Goal: Task Accomplishment & Management: Use online tool/utility

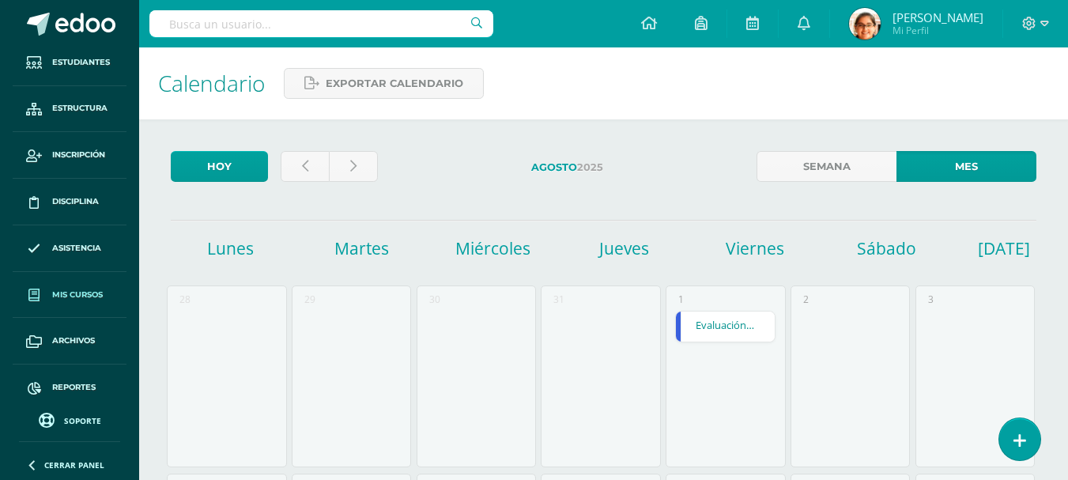
scroll to position [62, 0]
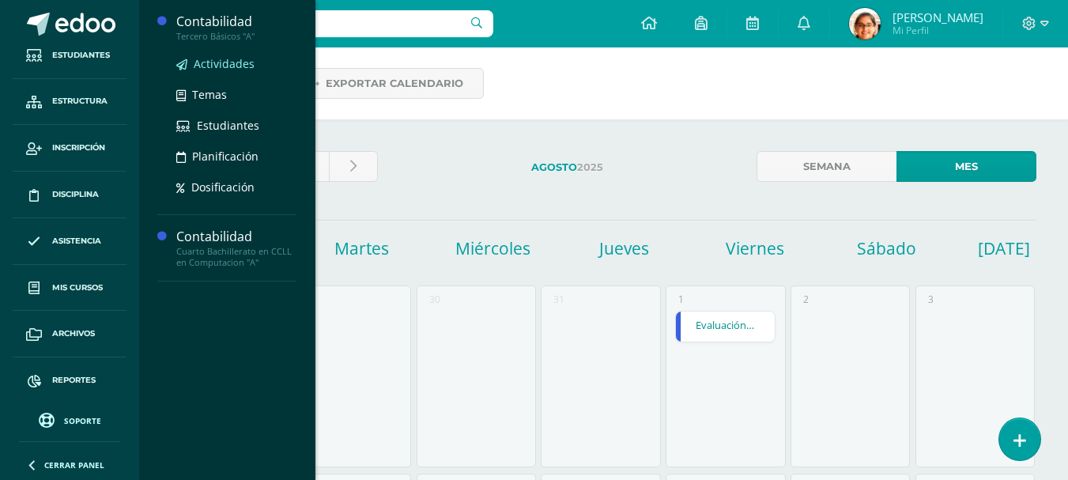
click at [227, 58] on span "Actividades" at bounding box center [224, 63] width 61 height 15
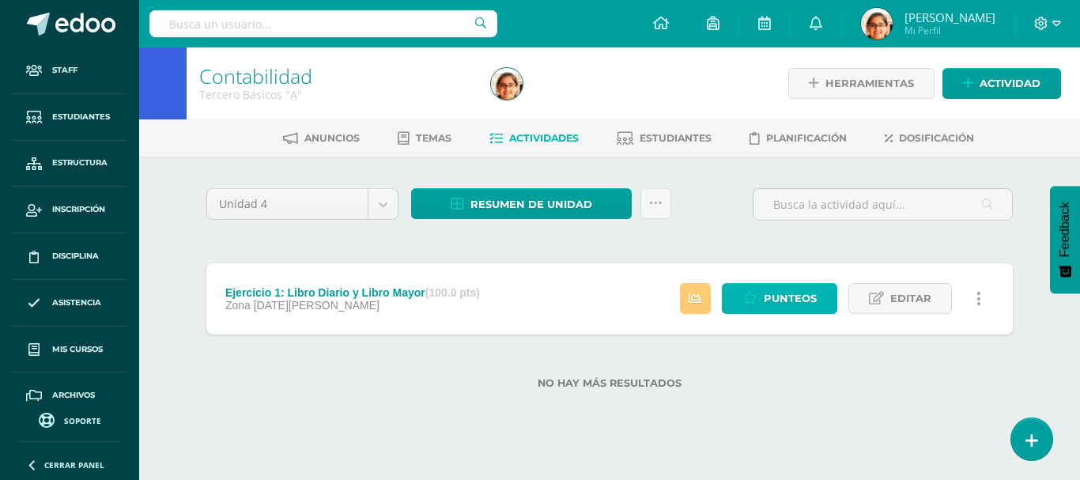
click at [799, 302] on span "Punteos" at bounding box center [790, 298] width 53 height 29
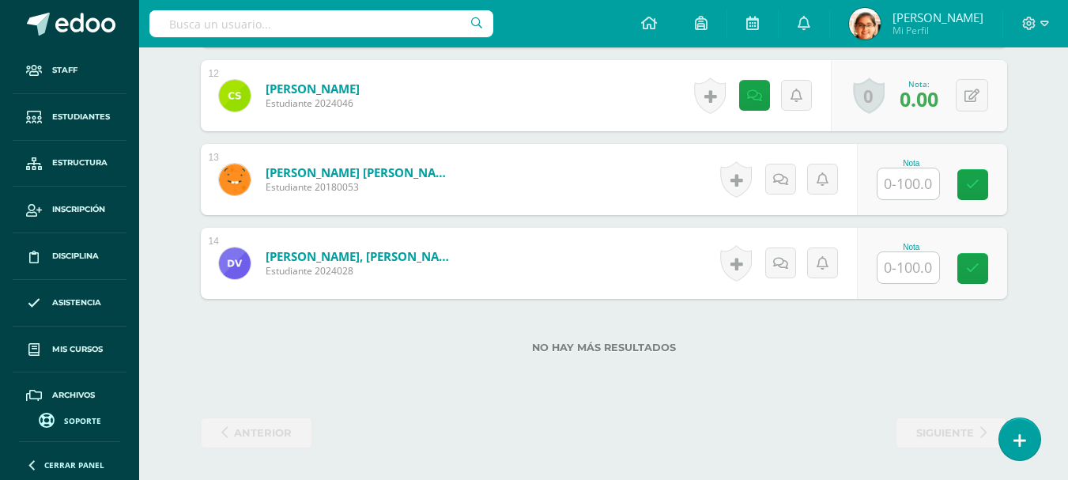
scroll to position [1294, 0]
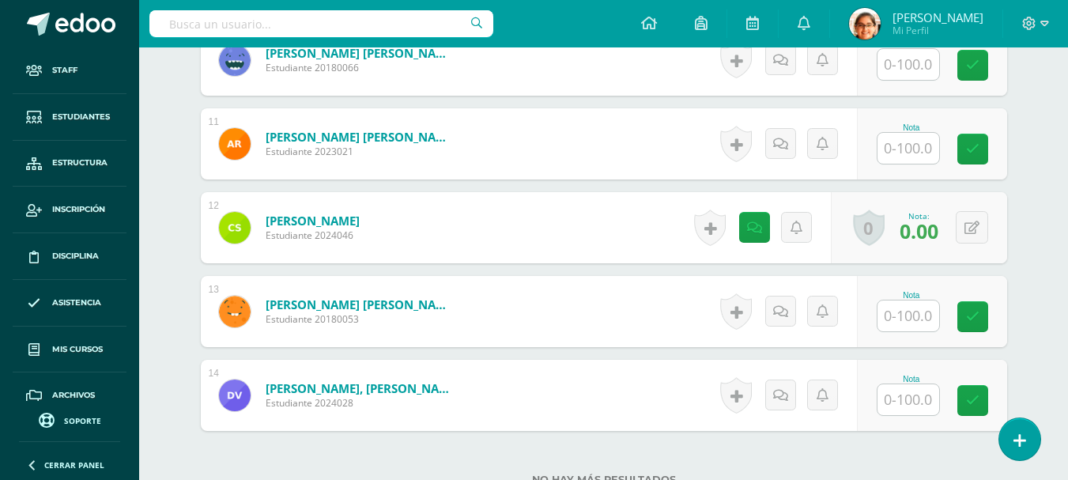
click at [890, 153] on input "text" at bounding box center [909, 148] width 62 height 31
type input "100"
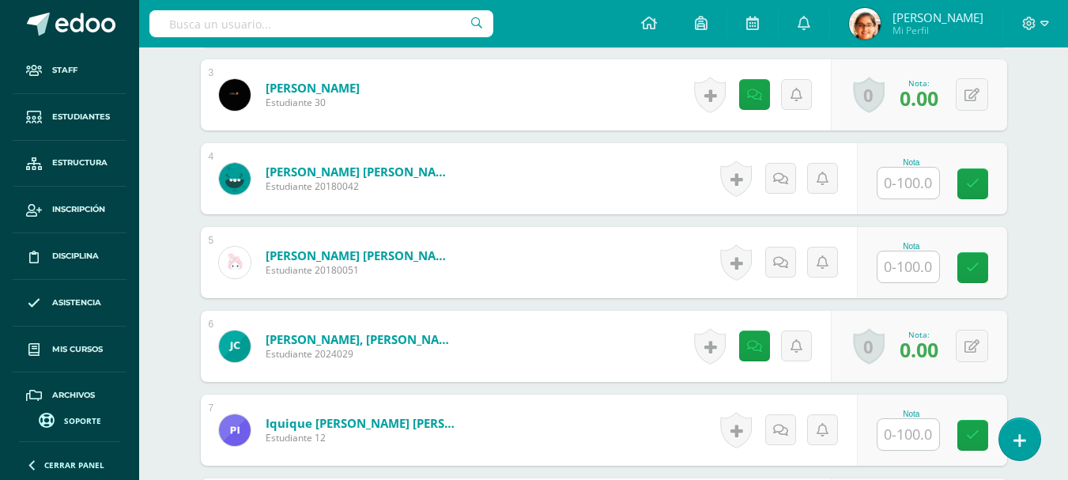
scroll to position [636, 0]
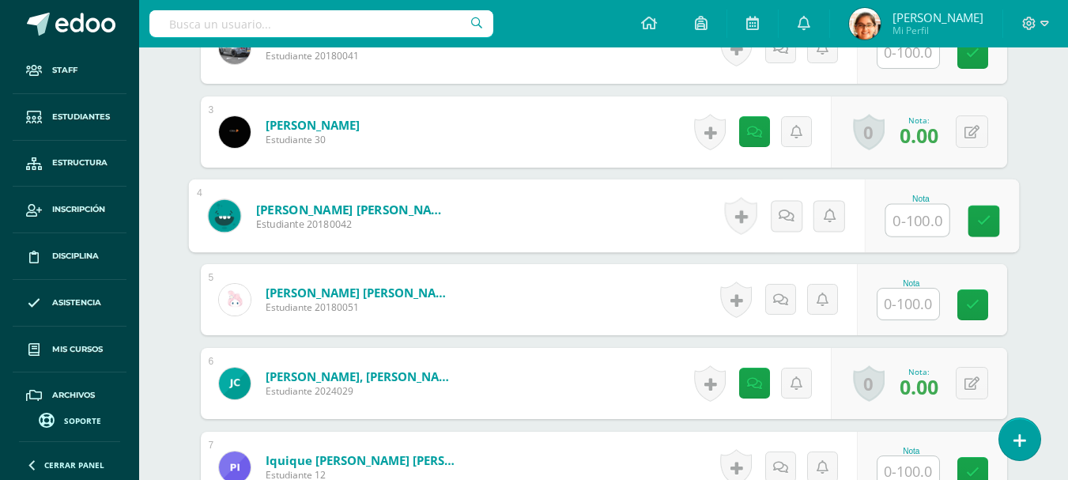
click at [934, 214] on input "text" at bounding box center [917, 221] width 63 height 32
type input "80"
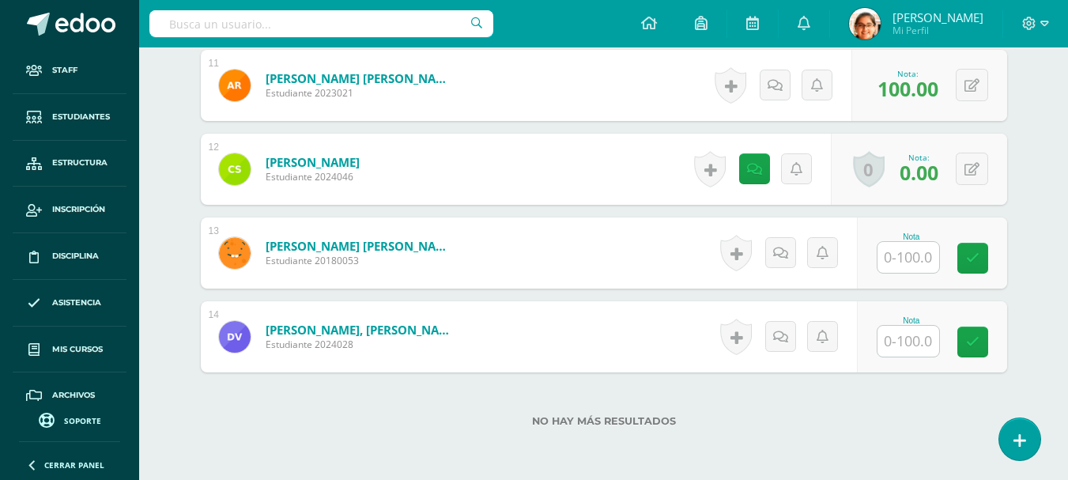
scroll to position [1426, 0]
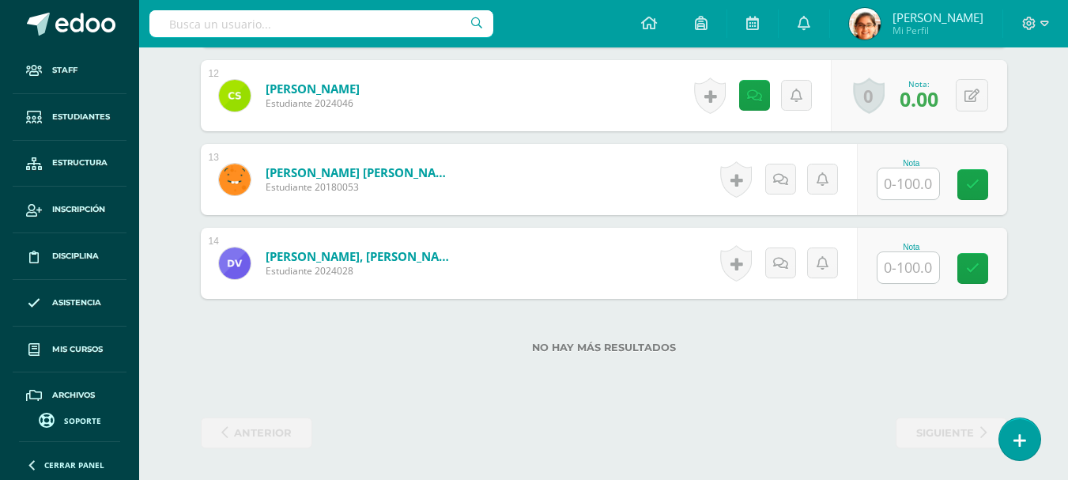
click at [921, 273] on input "text" at bounding box center [909, 267] width 62 height 31
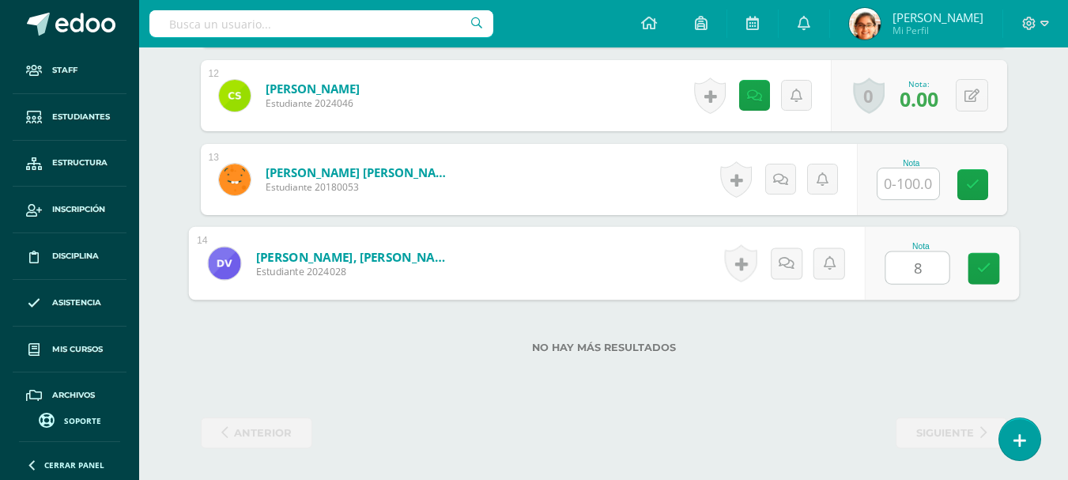
type input "85"
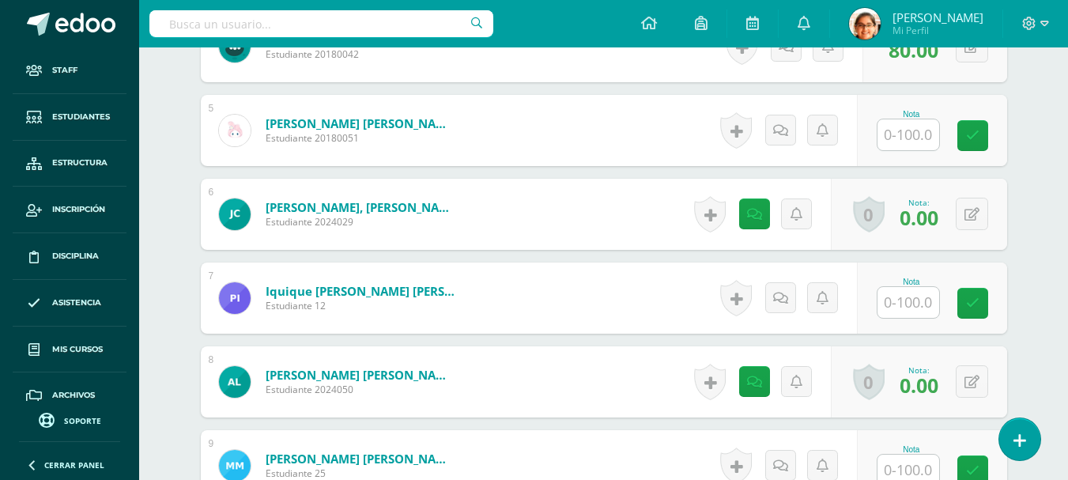
scroll to position [768, 0]
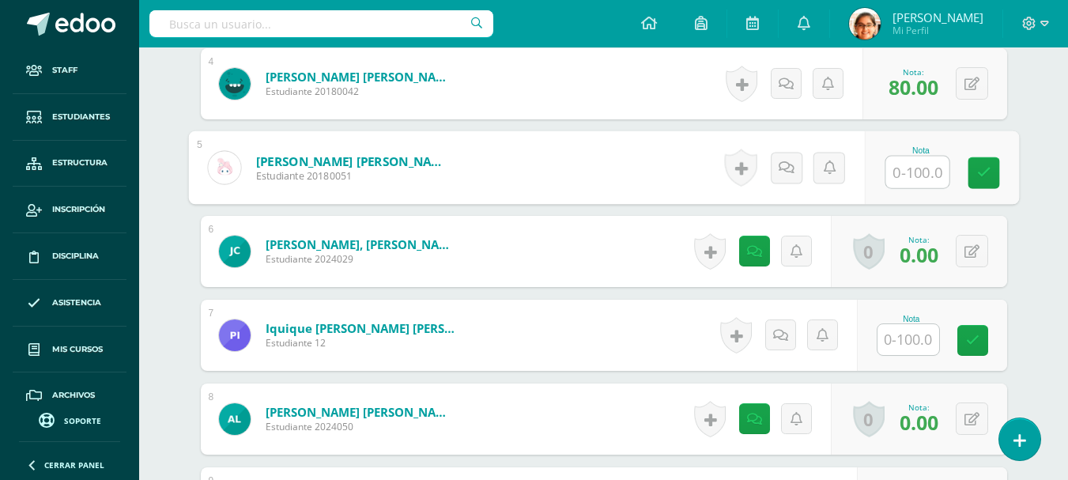
click at [912, 182] on input "text" at bounding box center [917, 173] width 63 height 32
type input "70"
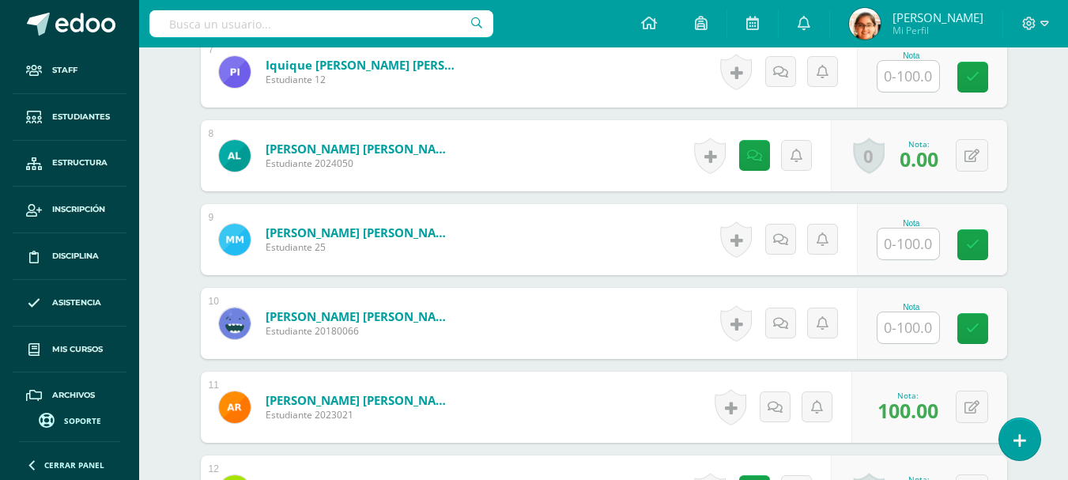
scroll to position [1294, 0]
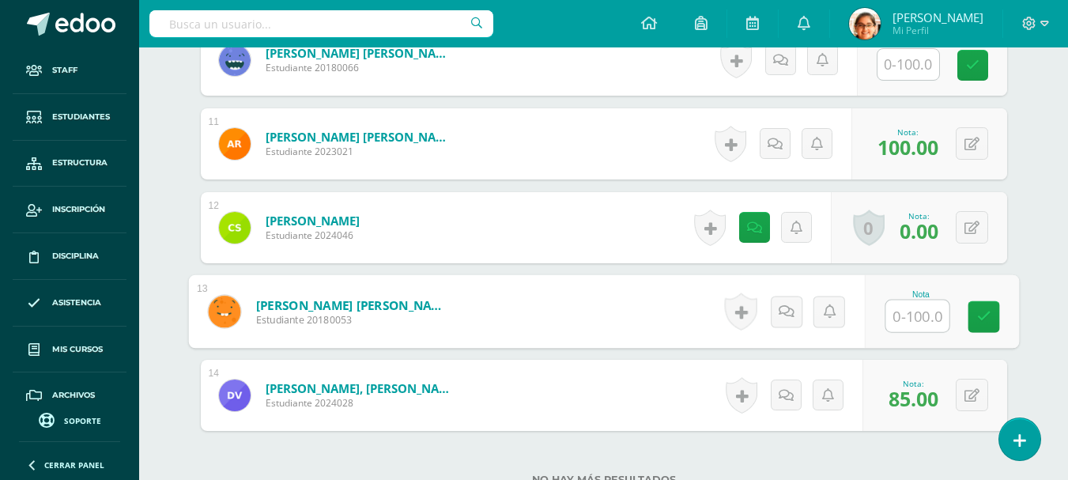
click at [892, 304] on input "text" at bounding box center [917, 316] width 63 height 32
type input "75"
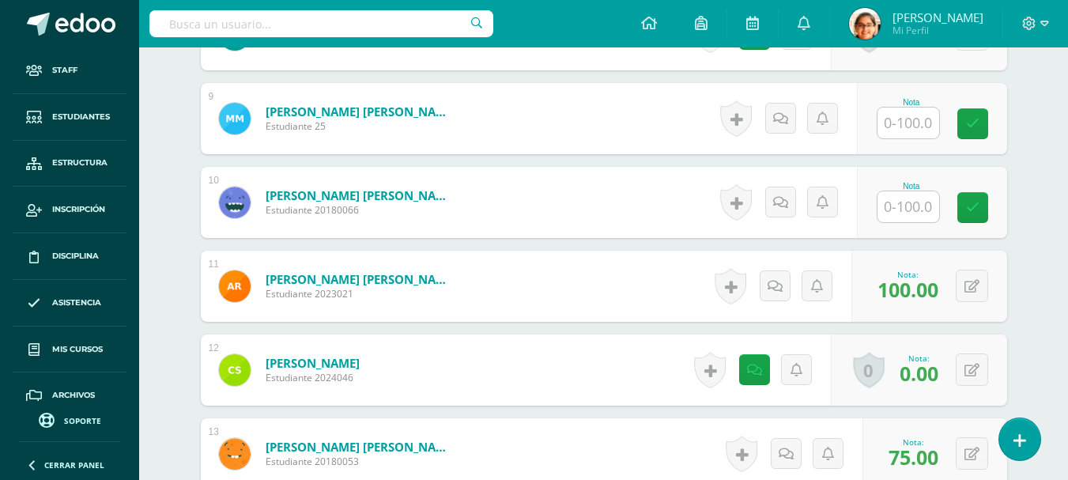
scroll to position [1031, 0]
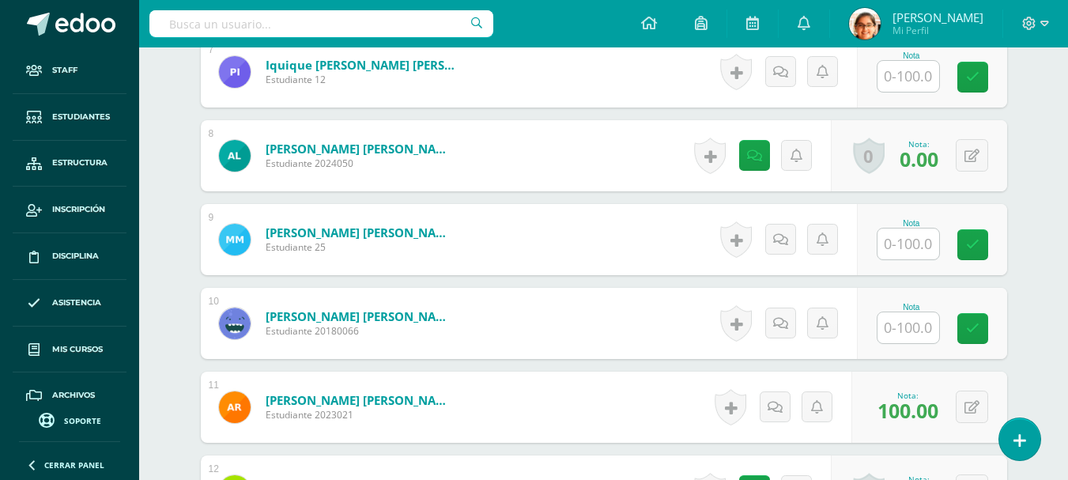
click at [897, 251] on input "text" at bounding box center [909, 244] width 62 height 31
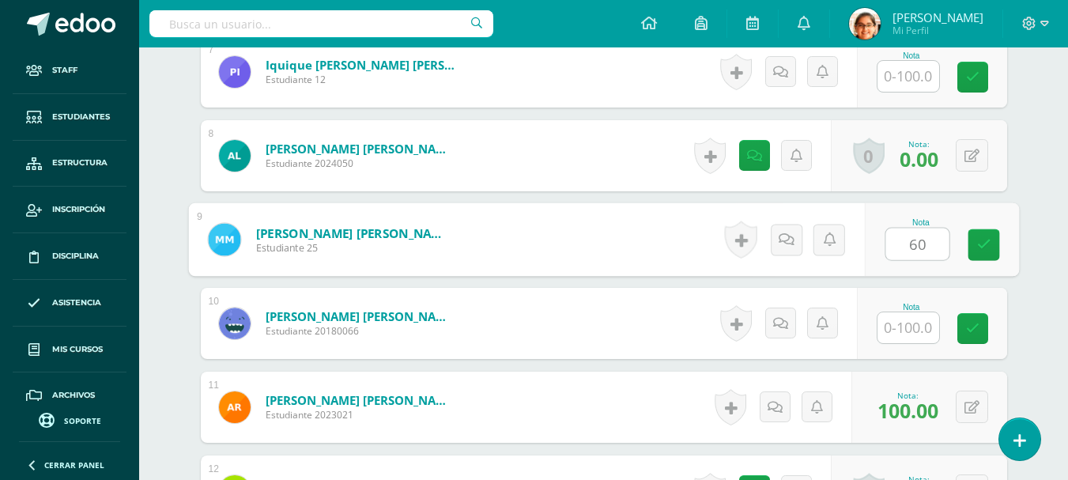
type input "60"
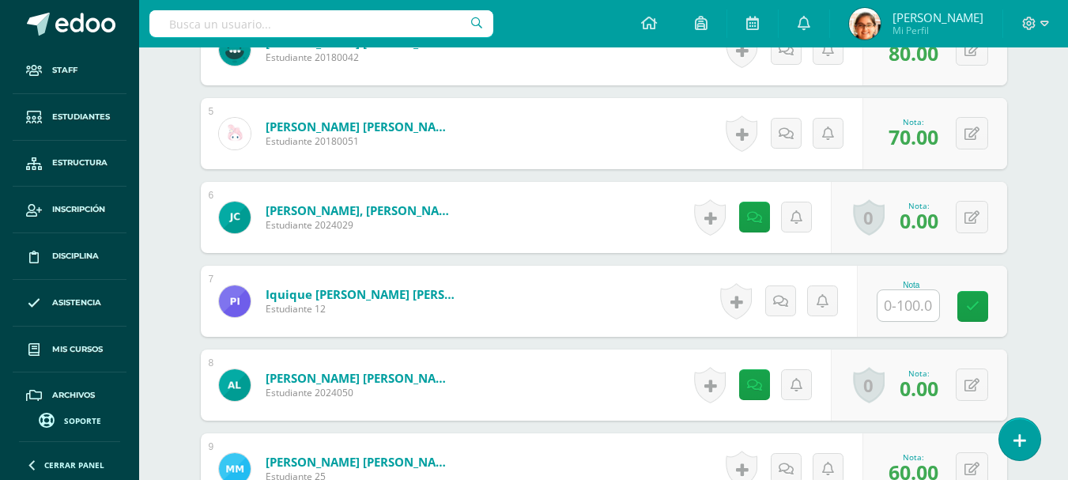
scroll to position [768, 0]
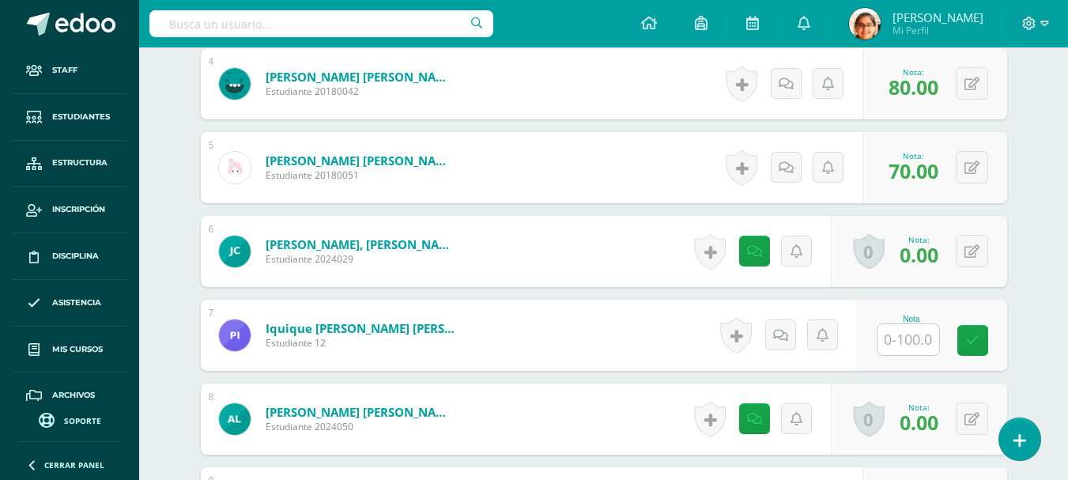
click at [895, 354] on input "text" at bounding box center [909, 339] width 62 height 31
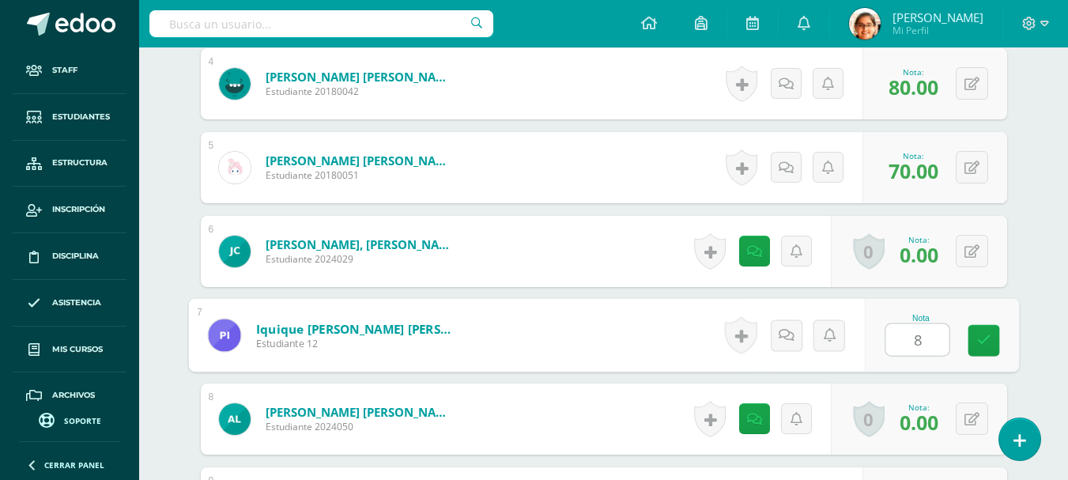
type input "80"
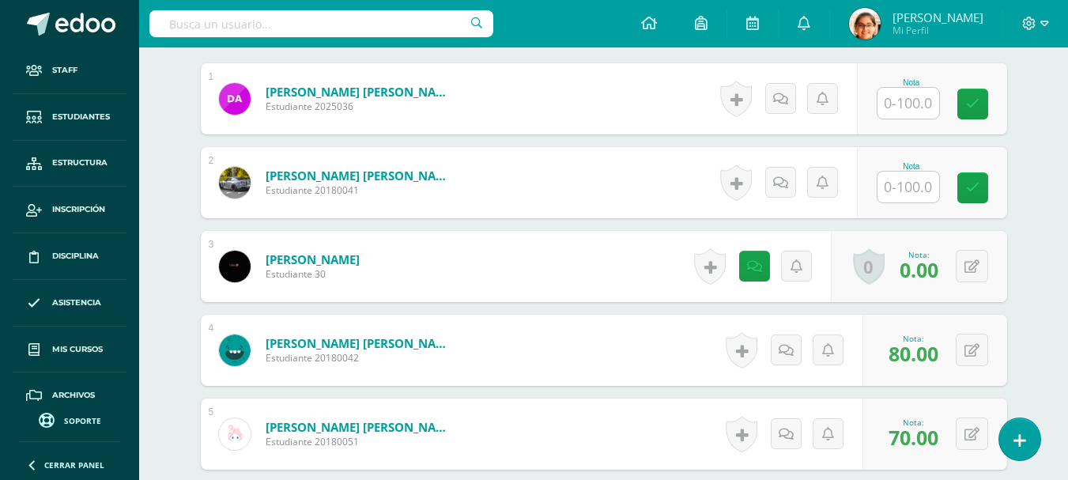
scroll to position [372, 0]
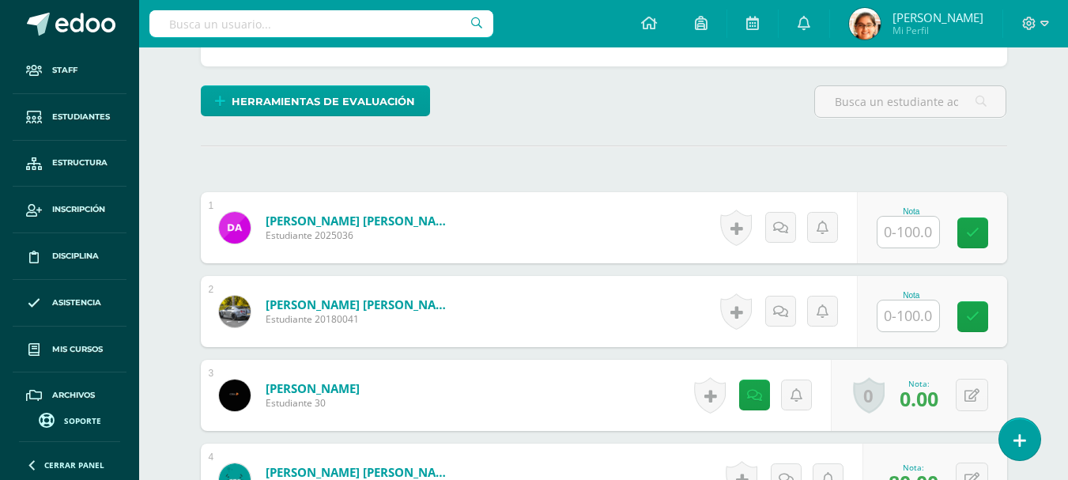
click at [885, 309] on input "text" at bounding box center [909, 315] width 62 height 31
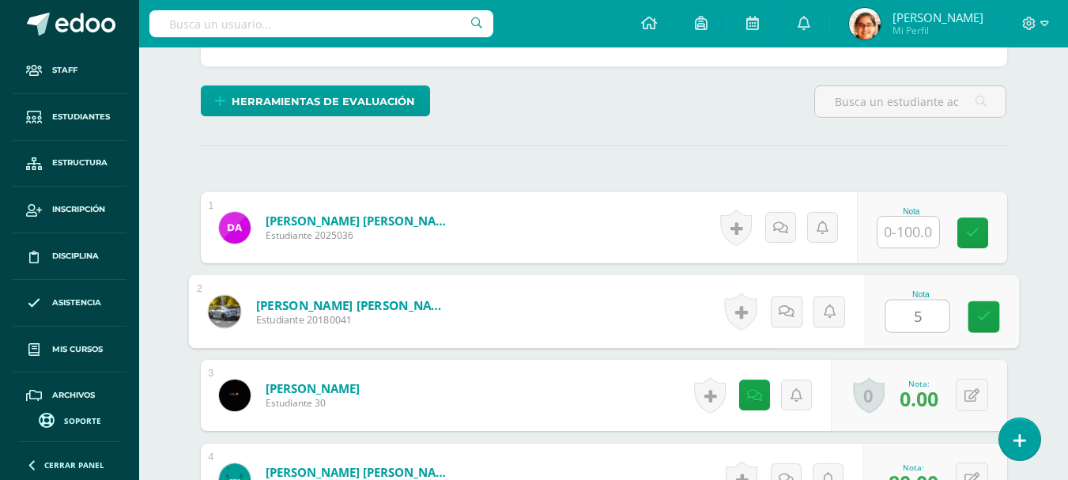
type input "50"
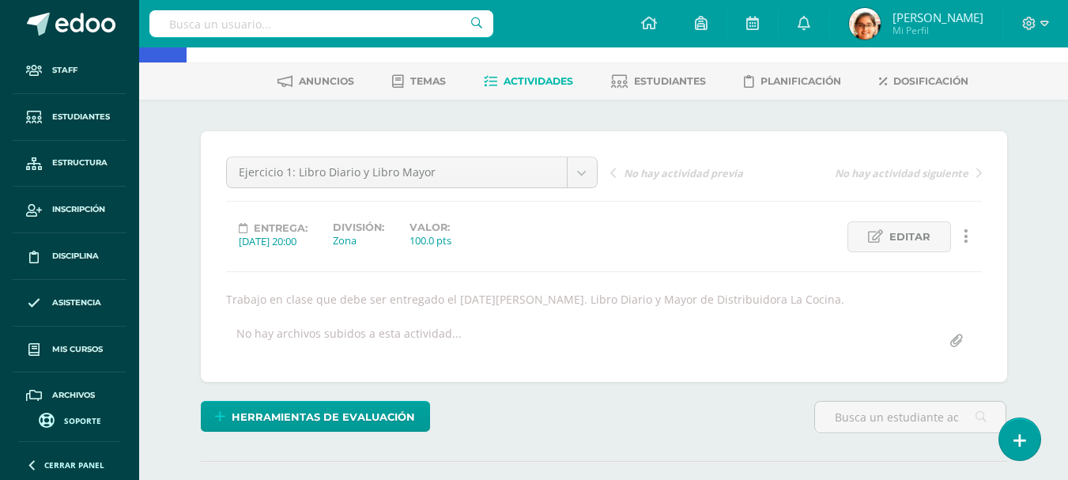
scroll to position [0, 0]
